Goal: Task Accomplishment & Management: Complete application form

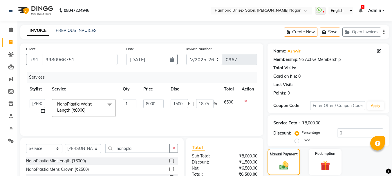
select select "754"
select select "89083"
select select "service"
click at [136, 146] on input "nanopla" at bounding box center [137, 148] width 64 height 9
click at [89, 149] on select "Select Stylist [PERSON_NAME] Rani Salon [PERSON_NAME]" at bounding box center [83, 148] width 36 height 9
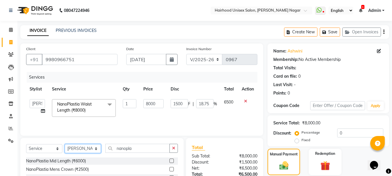
select select "36631"
click at [65, 144] on select "Select Stylist [PERSON_NAME] Rani Salon [PERSON_NAME]" at bounding box center [83, 148] width 36 height 9
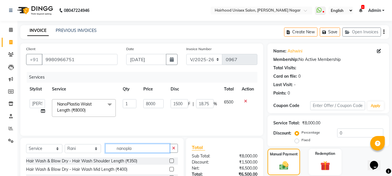
click at [149, 148] on input "nanopla" at bounding box center [137, 148] width 64 height 9
type input "n"
type input "thre"
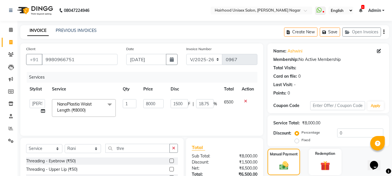
click at [172, 161] on label at bounding box center [171, 161] width 4 height 4
click at [172, 161] on input "checkbox" at bounding box center [171, 161] width 4 height 4
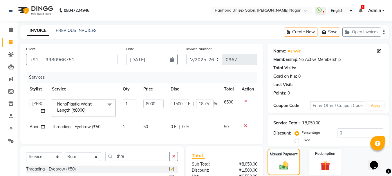
checkbox input "false"
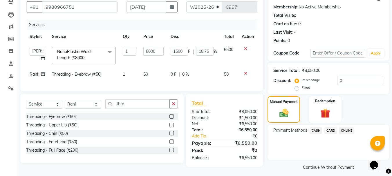
scroll to position [57, 0]
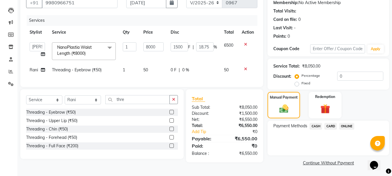
click at [348, 127] on span "ONLINE" at bounding box center [346, 126] width 15 height 7
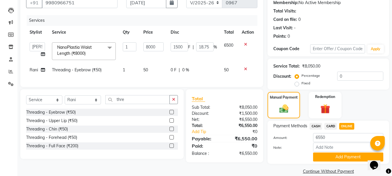
click at [172, 66] on td "0 F | 0 %" at bounding box center [193, 70] width 53 height 13
select select "36631"
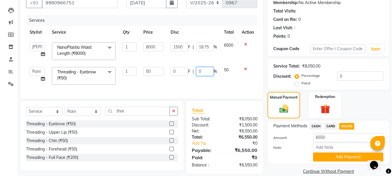
click at [208, 72] on input "0" at bounding box center [204, 71] width 17 height 9
type input "0100"
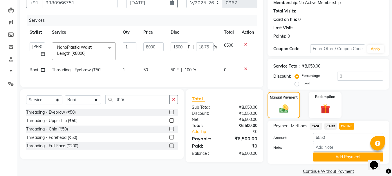
click at [208, 81] on div "Services Stylist Service Qty Price Disc Total Action Danny kokne Rani Salon Sid…" at bounding box center [141, 48] width 231 height 66
click at [342, 158] on button "Add Payment" at bounding box center [348, 157] width 70 height 9
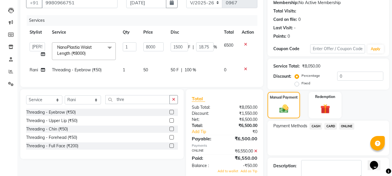
click at [255, 153] on icon at bounding box center [255, 151] width 3 height 4
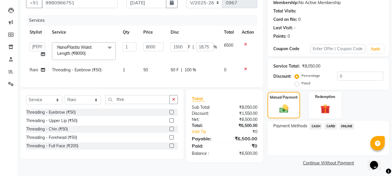
click at [346, 126] on span "ONLINE" at bounding box center [346, 126] width 15 height 7
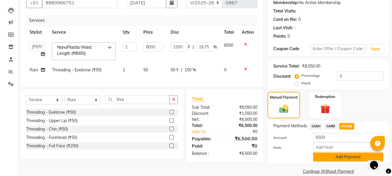
click at [330, 158] on button "Add Payment" at bounding box center [348, 157] width 70 height 9
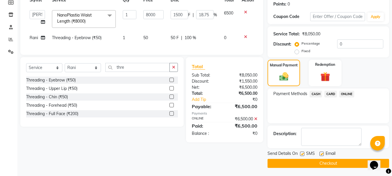
scroll to position [90, 0]
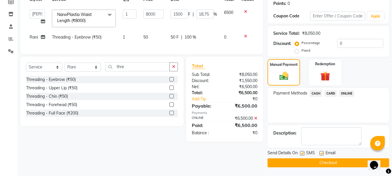
click at [346, 94] on span "ONLINE" at bounding box center [346, 93] width 15 height 7
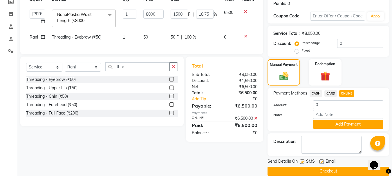
click at [355, 173] on button "Checkout" at bounding box center [328, 171] width 122 height 9
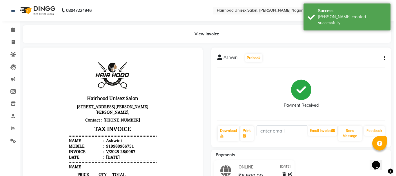
scroll to position [5, 0]
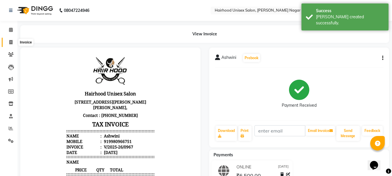
click at [10, 41] on icon at bounding box center [10, 42] width 3 height 4
select select "754"
select select "service"
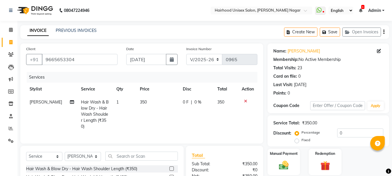
select select "754"
select select "service"
select select "12325"
click at [128, 28] on div "INVOICE PREVIOUS INVOICES Create New Save Open Invoices" at bounding box center [204, 32] width 369 height 14
click at [244, 100] on icon at bounding box center [245, 101] width 3 height 4
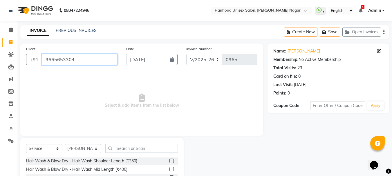
click at [103, 55] on input "9665653304" at bounding box center [80, 59] width 76 height 11
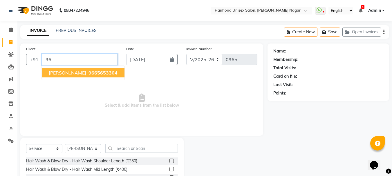
type input "9"
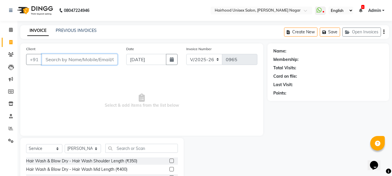
click at [75, 57] on input "Client" at bounding box center [80, 59] width 76 height 11
click at [10, 55] on icon at bounding box center [11, 54] width 6 height 4
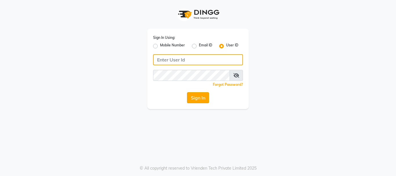
type input "Hairhood"
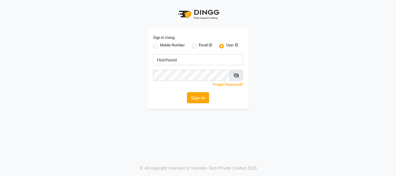
click at [200, 101] on button "Sign In" at bounding box center [198, 97] width 22 height 11
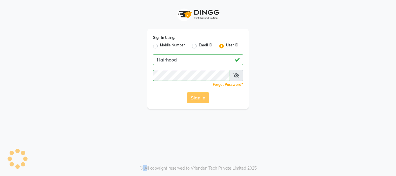
click at [200, 101] on div "Sign In" at bounding box center [198, 97] width 90 height 11
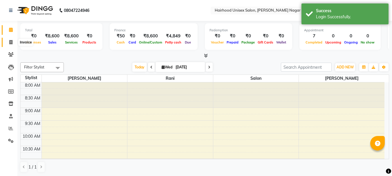
click at [13, 41] on span at bounding box center [11, 42] width 10 height 7
click at [13, 42] on span at bounding box center [11, 42] width 10 height 7
select select "service"
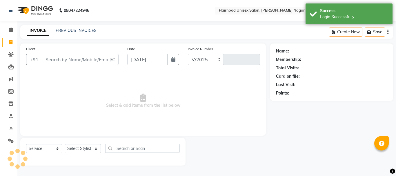
select select "754"
type input "0968"
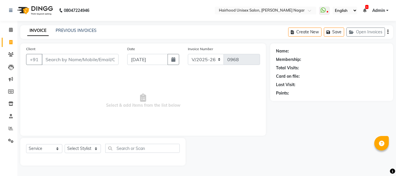
click at [66, 62] on input "Client" at bounding box center [80, 59] width 77 height 11
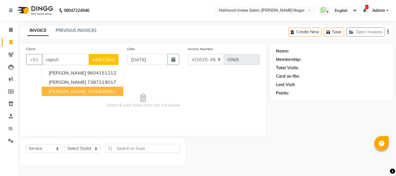
click at [88, 91] on ngb-highlight "7620830657" at bounding box center [101, 91] width 29 height 6
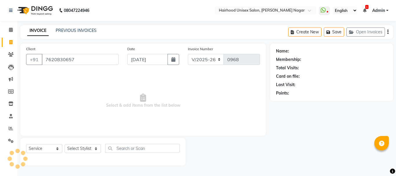
type input "7620830657"
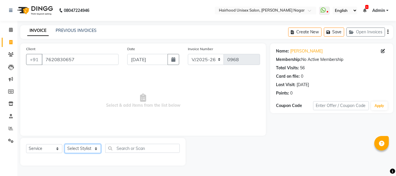
click at [80, 151] on select "Select Stylist [PERSON_NAME] Rani Salon [PERSON_NAME]" at bounding box center [83, 148] width 36 height 9
select select "89083"
click at [65, 144] on select "Select Stylist [PERSON_NAME] Rani Salon [PERSON_NAME]" at bounding box center [83, 148] width 36 height 9
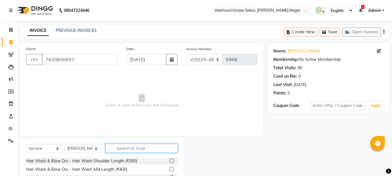
click at [141, 147] on input "text" at bounding box center [141, 148] width 73 height 9
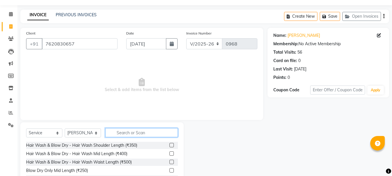
scroll to position [29, 0]
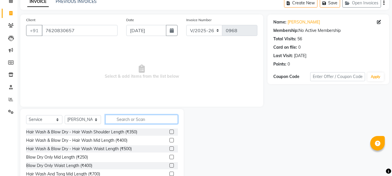
click at [133, 120] on input "text" at bounding box center [141, 119] width 73 height 9
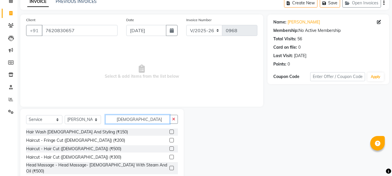
type input "[DEMOGRAPHIC_DATA]"
click at [169, 130] on label at bounding box center [171, 132] width 4 height 4
click at [169, 130] on input "checkbox" at bounding box center [171, 132] width 4 height 4
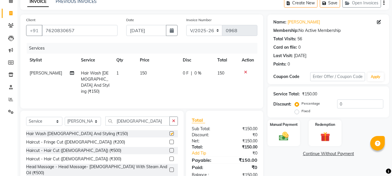
checkbox input "false"
click at [184, 73] on span "0 F" at bounding box center [186, 73] width 6 height 6
select select "89083"
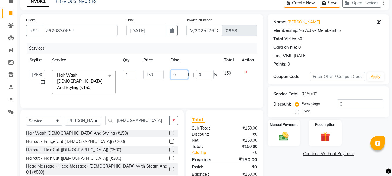
click at [178, 76] on input "0" at bounding box center [179, 74] width 17 height 9
type input "0100"
click at [189, 88] on td "0100 F | 0 %" at bounding box center [193, 82] width 53 height 31
select select "89083"
click at [292, 143] on div "Manual Payment" at bounding box center [284, 133] width 34 height 28
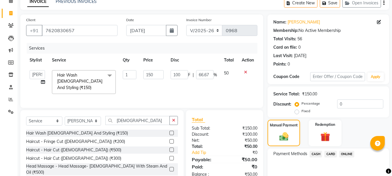
click at [343, 155] on span "ONLINE" at bounding box center [346, 154] width 15 height 7
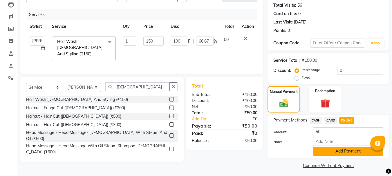
scroll to position [65, 0]
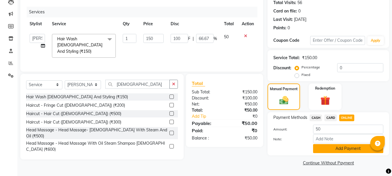
click at [335, 149] on button "Add Payment" at bounding box center [348, 148] width 70 height 9
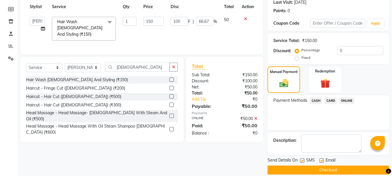
scroll to position [90, 0]
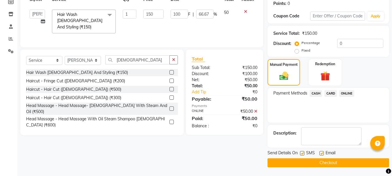
click at [288, 162] on button "Checkout" at bounding box center [328, 162] width 122 height 9
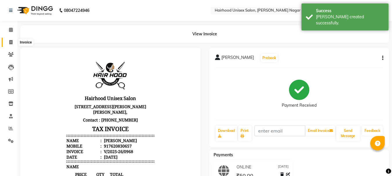
click at [12, 41] on icon at bounding box center [10, 42] width 3 height 4
select select "754"
select select "service"
